Goal: Find contact information: Find contact information

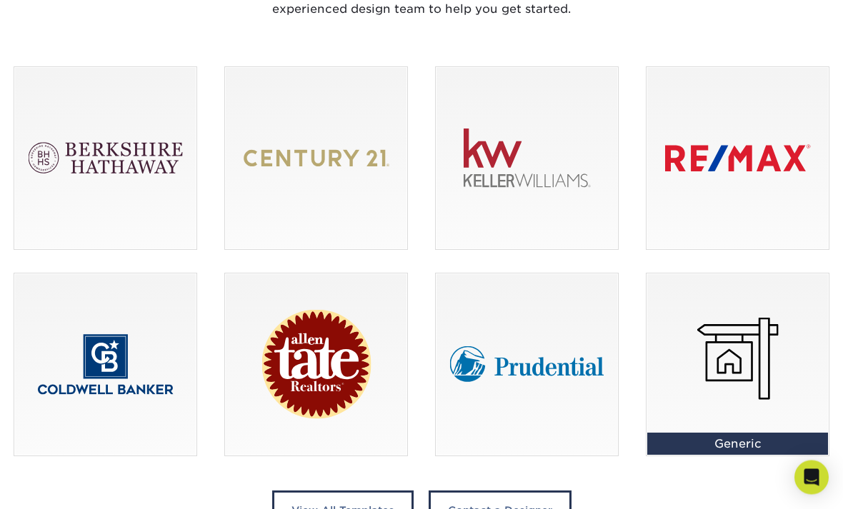
scroll to position [974, 0]
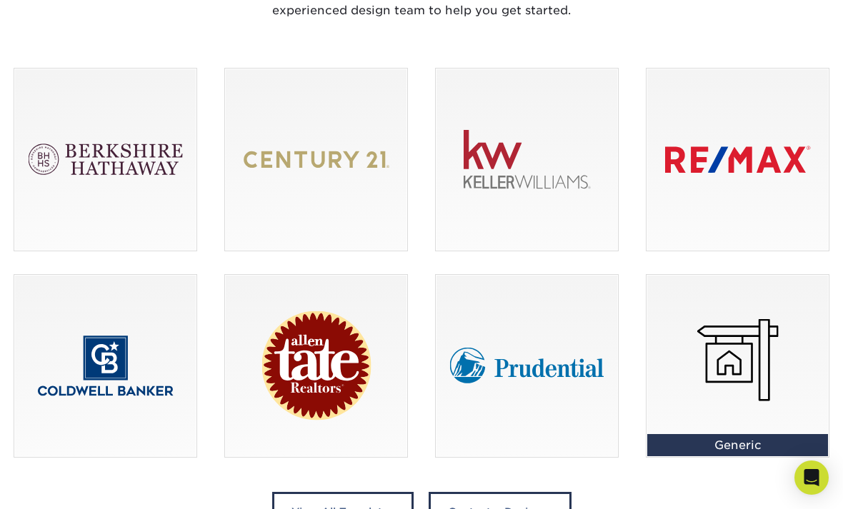
click at [250, 190] on div at bounding box center [316, 160] width 182 height 182
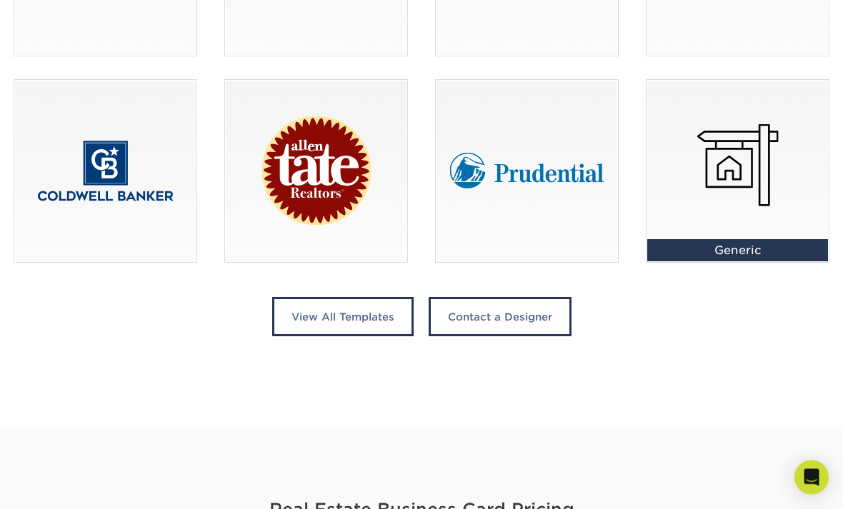
scroll to position [1170, 0]
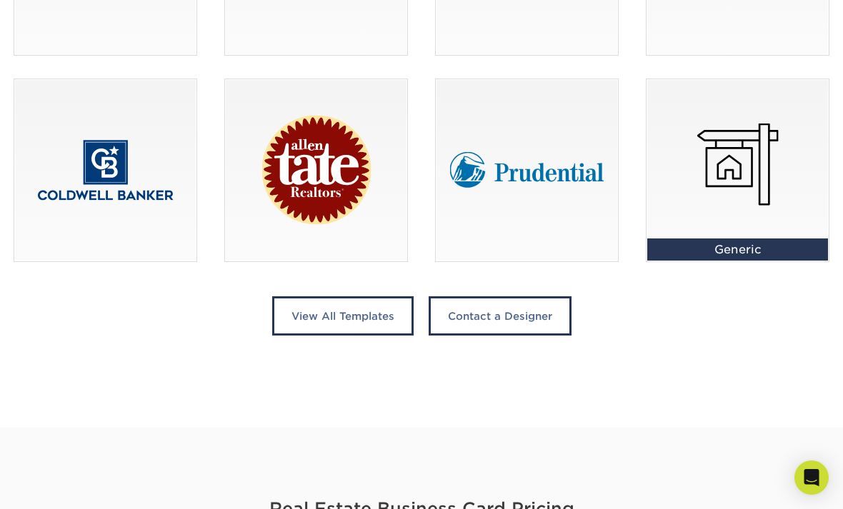
click at [601, 176] on div at bounding box center [527, 170] width 182 height 182
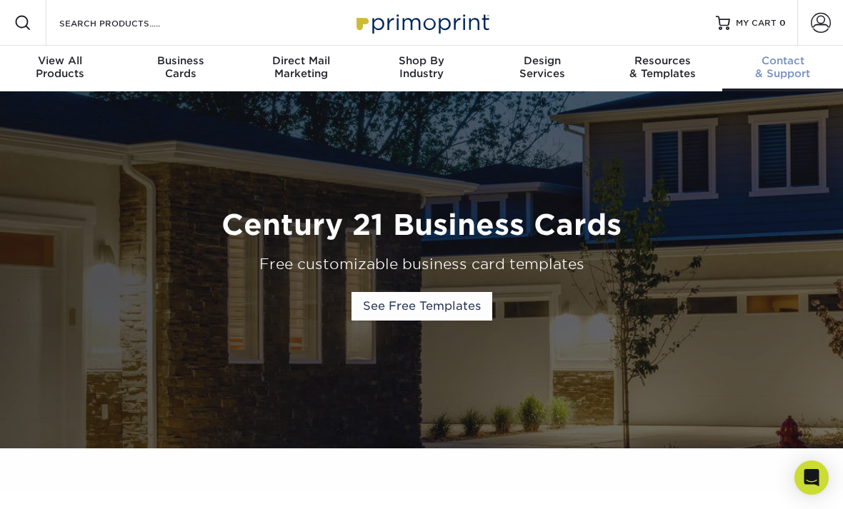
click at [802, 75] on div "Contact & Support" at bounding box center [782, 67] width 121 height 26
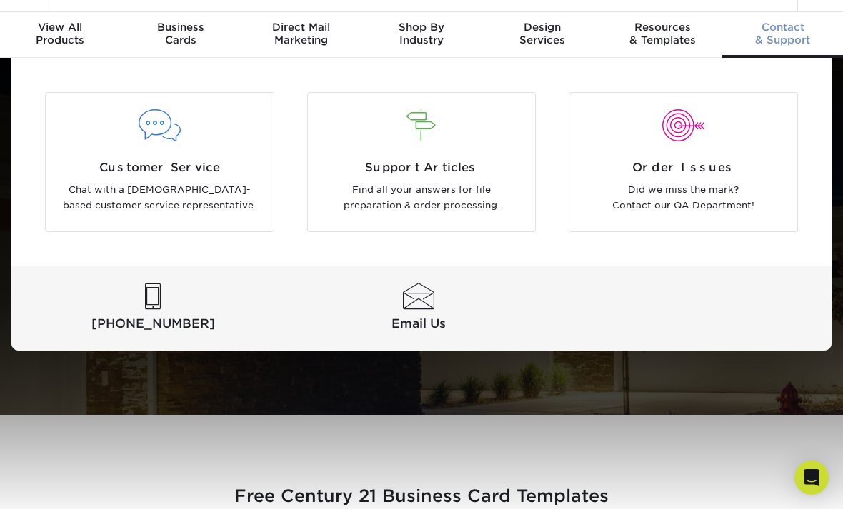
scroll to position [34, 0]
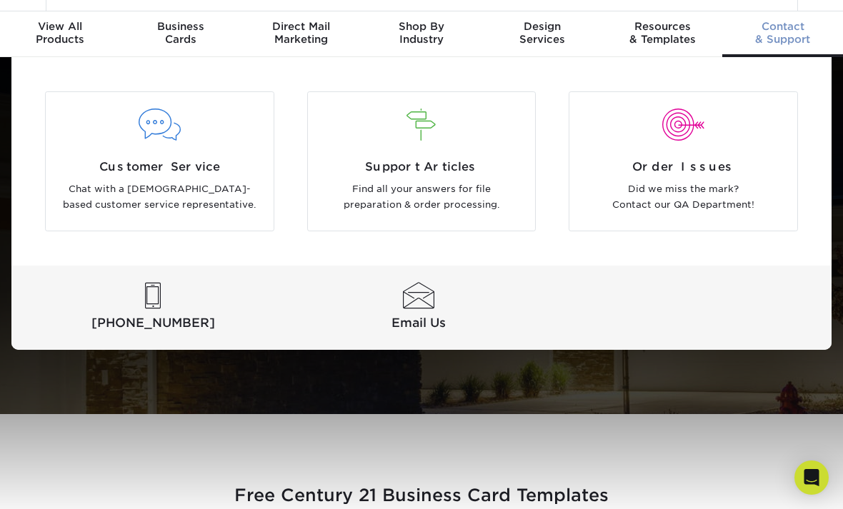
click at [446, 314] on span "Email Us" at bounding box center [419, 323] width 260 height 18
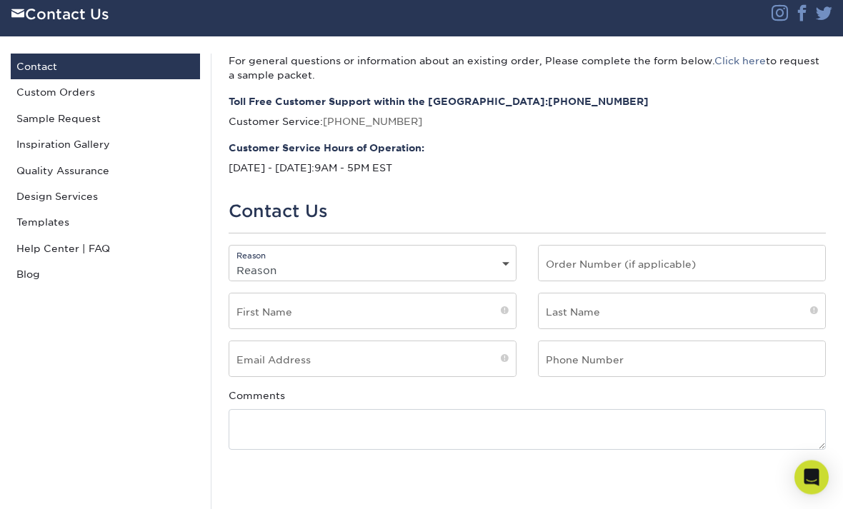
scroll to position [93, 0]
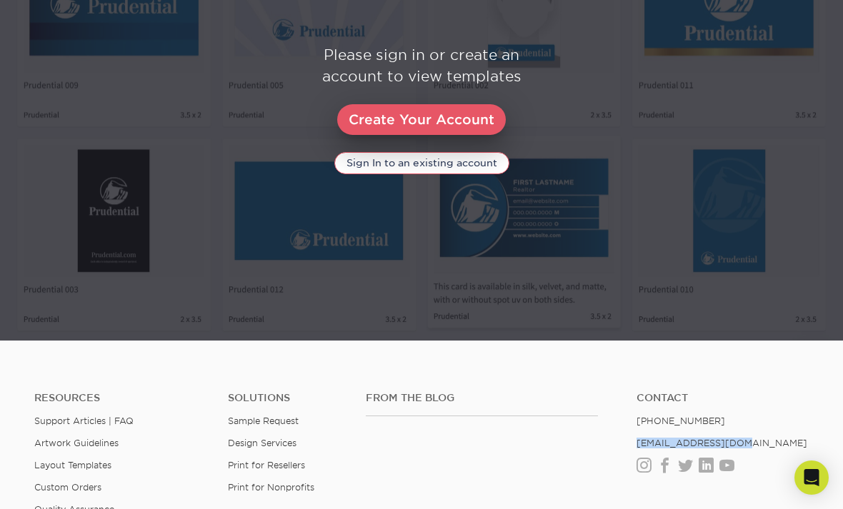
scroll to position [779, 0]
